Goal: Check status: Check status

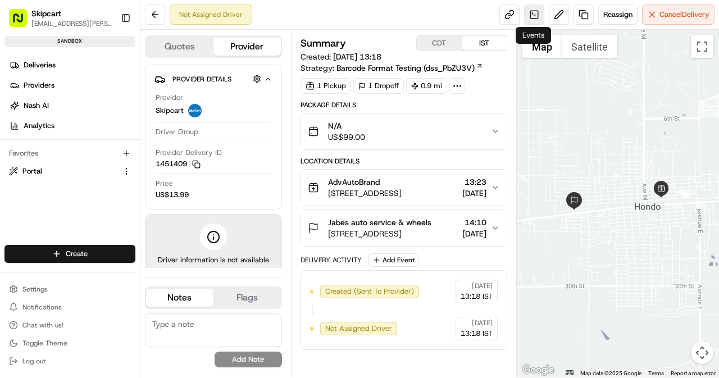
click at [534, 17] on link at bounding box center [534, 14] width 20 height 20
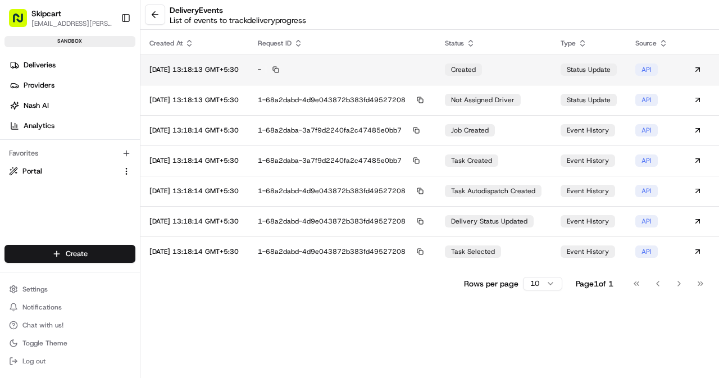
click at [200, 71] on div "[DATE] 13:18:13 GMT+5:30" at bounding box center [194, 69] width 90 height 9
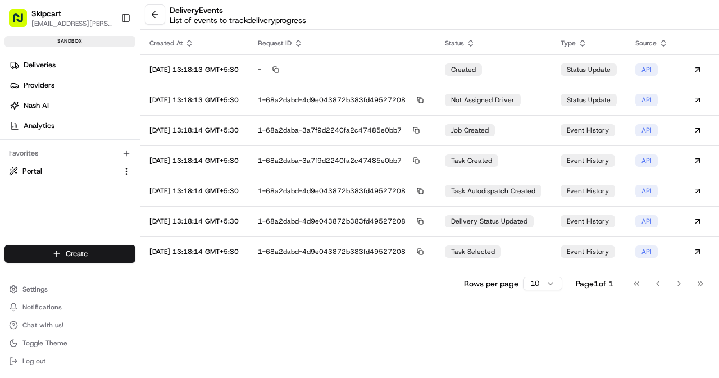
click at [185, 249] on div "[DATE] 13:18:14 GMT+5:30" at bounding box center [194, 251] width 90 height 9
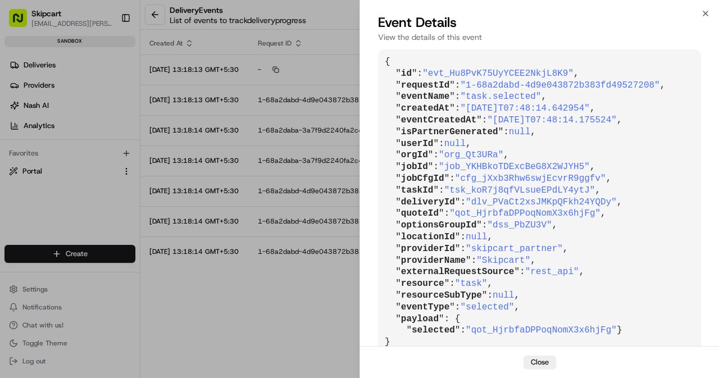
scroll to position [22, 0]
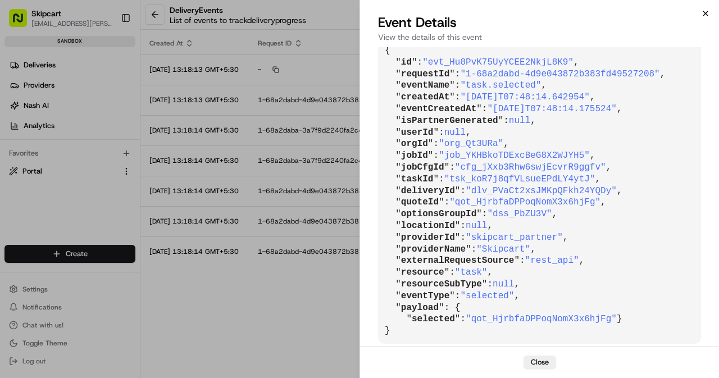
click at [703, 16] on icon "button" at bounding box center [705, 13] width 9 height 9
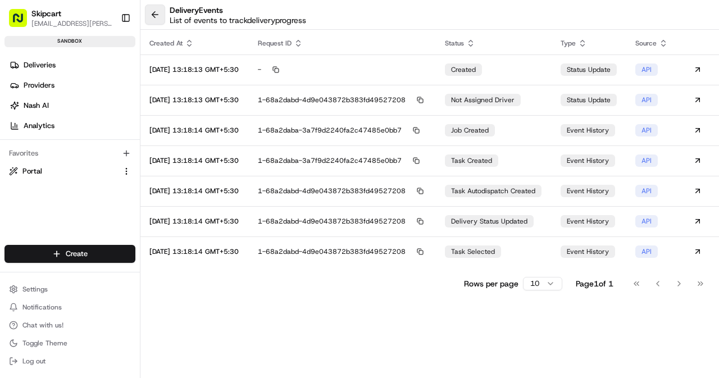
click at [155, 12] on button at bounding box center [155, 14] width 20 height 20
